Goal: Navigation & Orientation: Find specific page/section

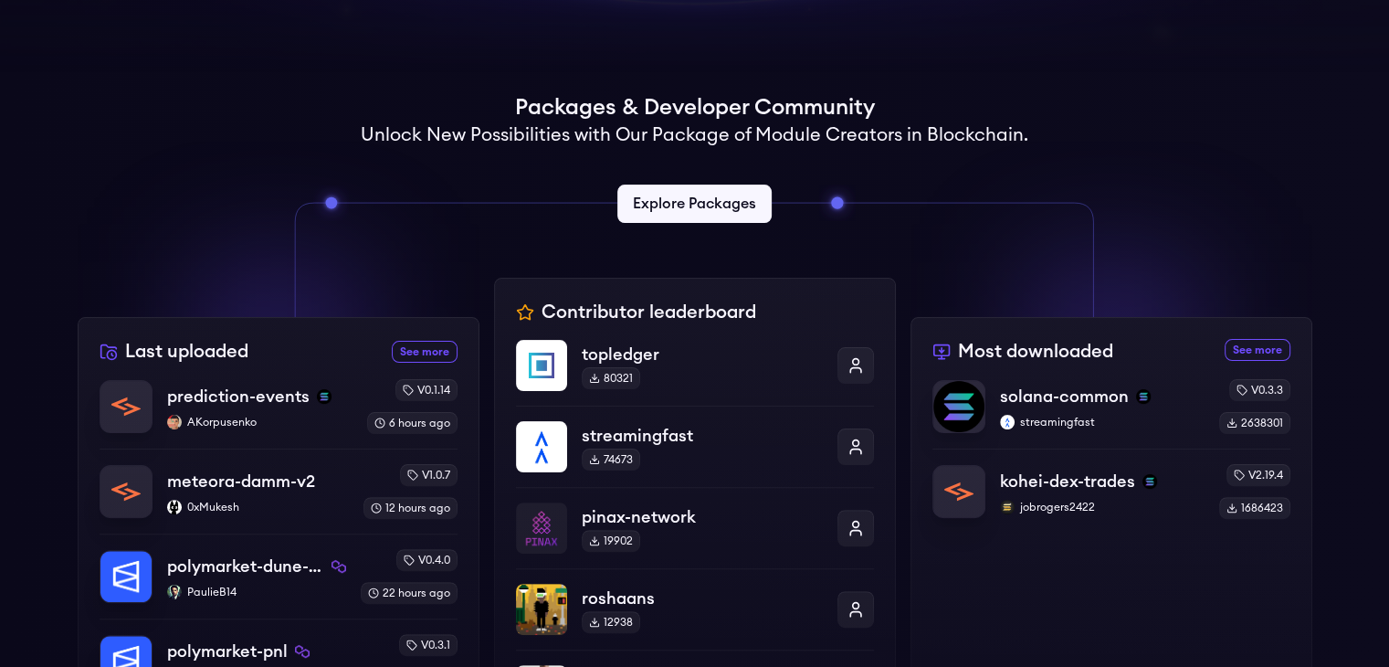
scroll to position [548, 0]
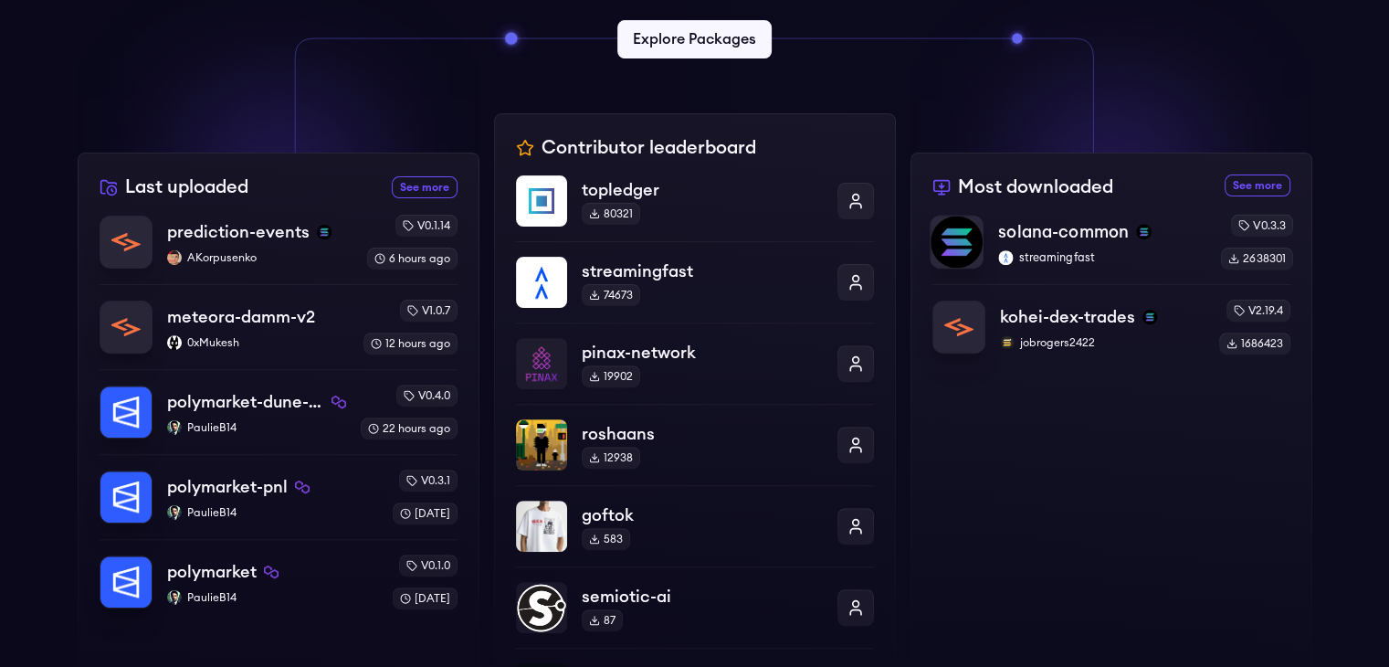
click at [1083, 224] on p "solana-common" at bounding box center [1063, 232] width 131 height 26
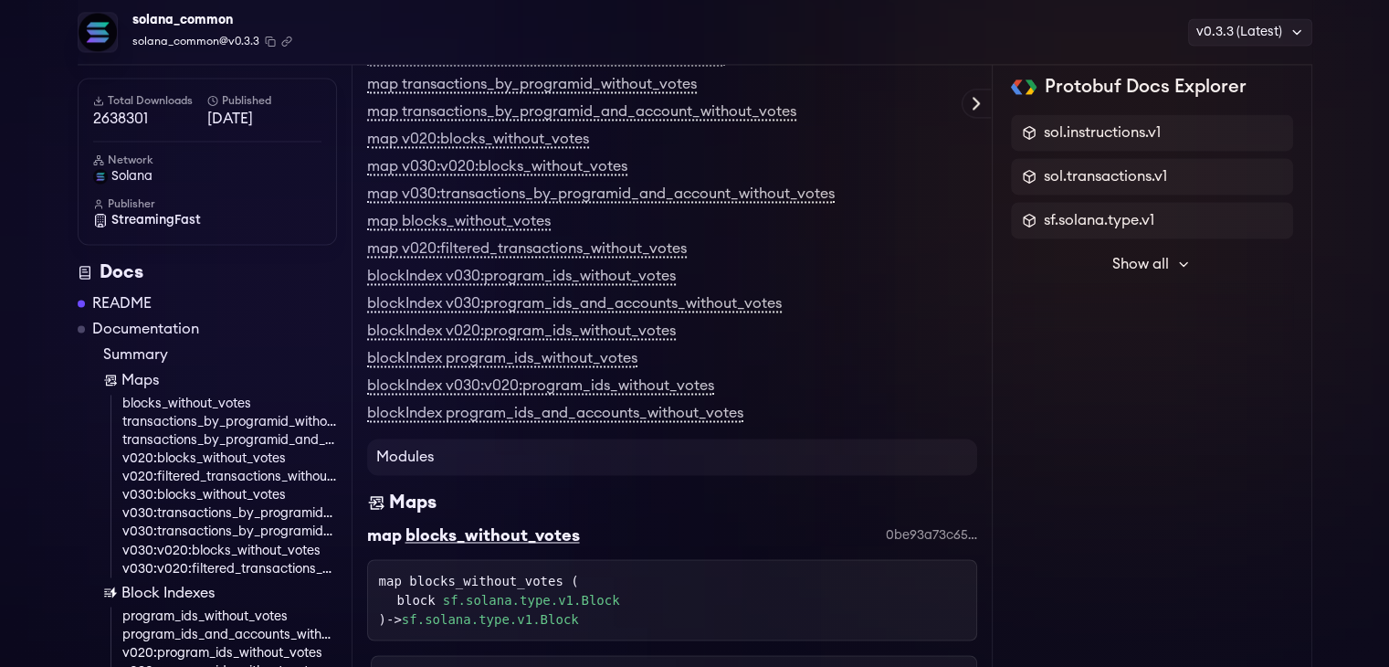
drag, startPoint x: 0, startPoint y: 396, endPoint x: 4, endPoint y: 500, distance: 104.2
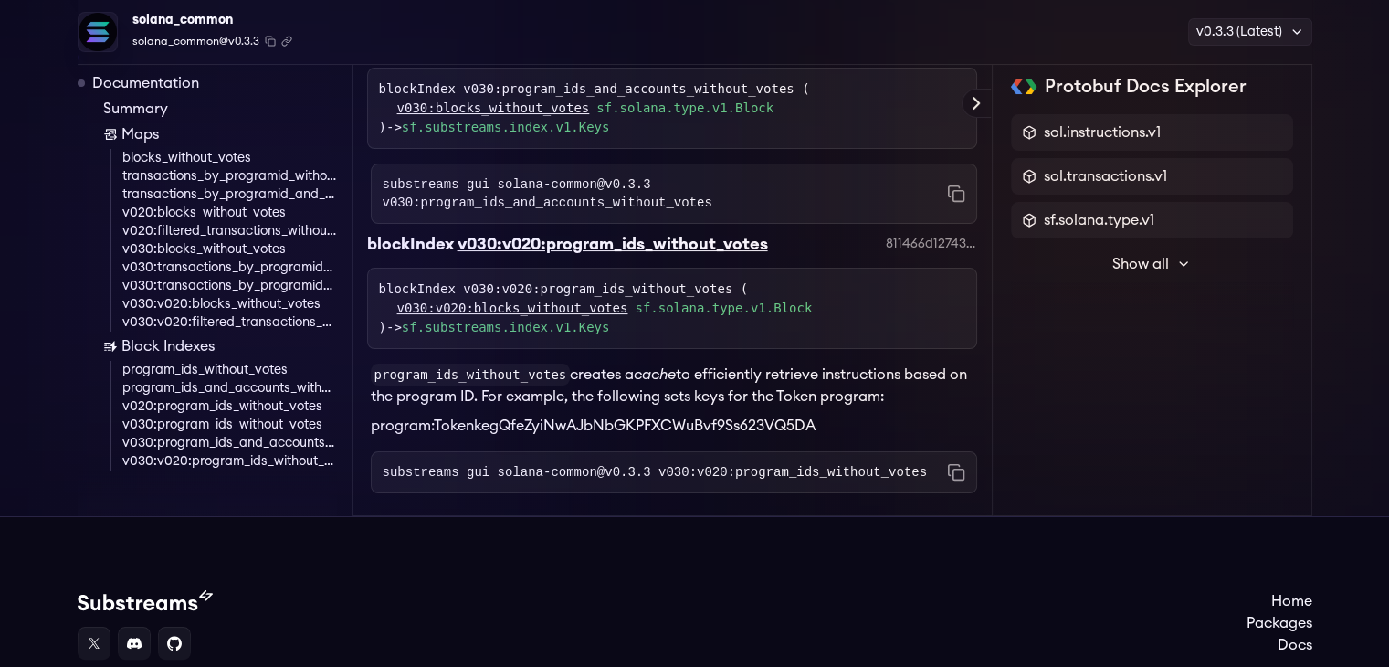
scroll to position [7330, 0]
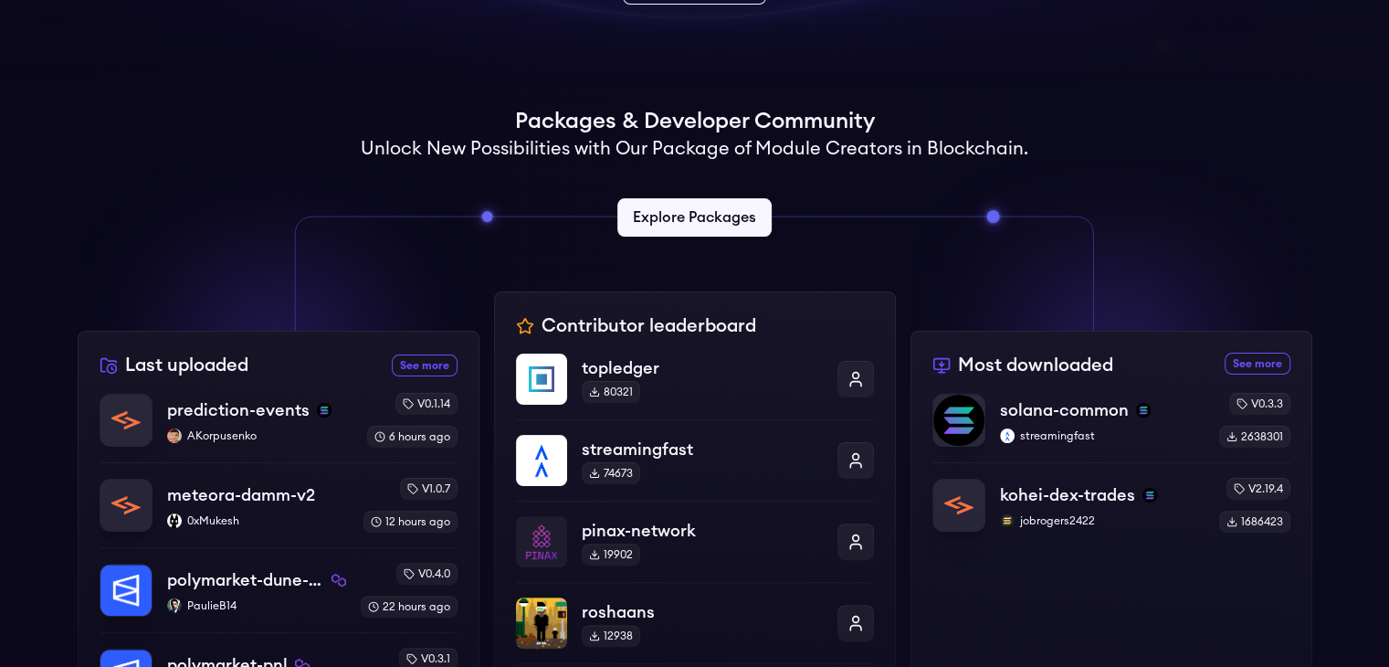
scroll to position [365, 0]
